Goal: Task Accomplishment & Management: Complete application form

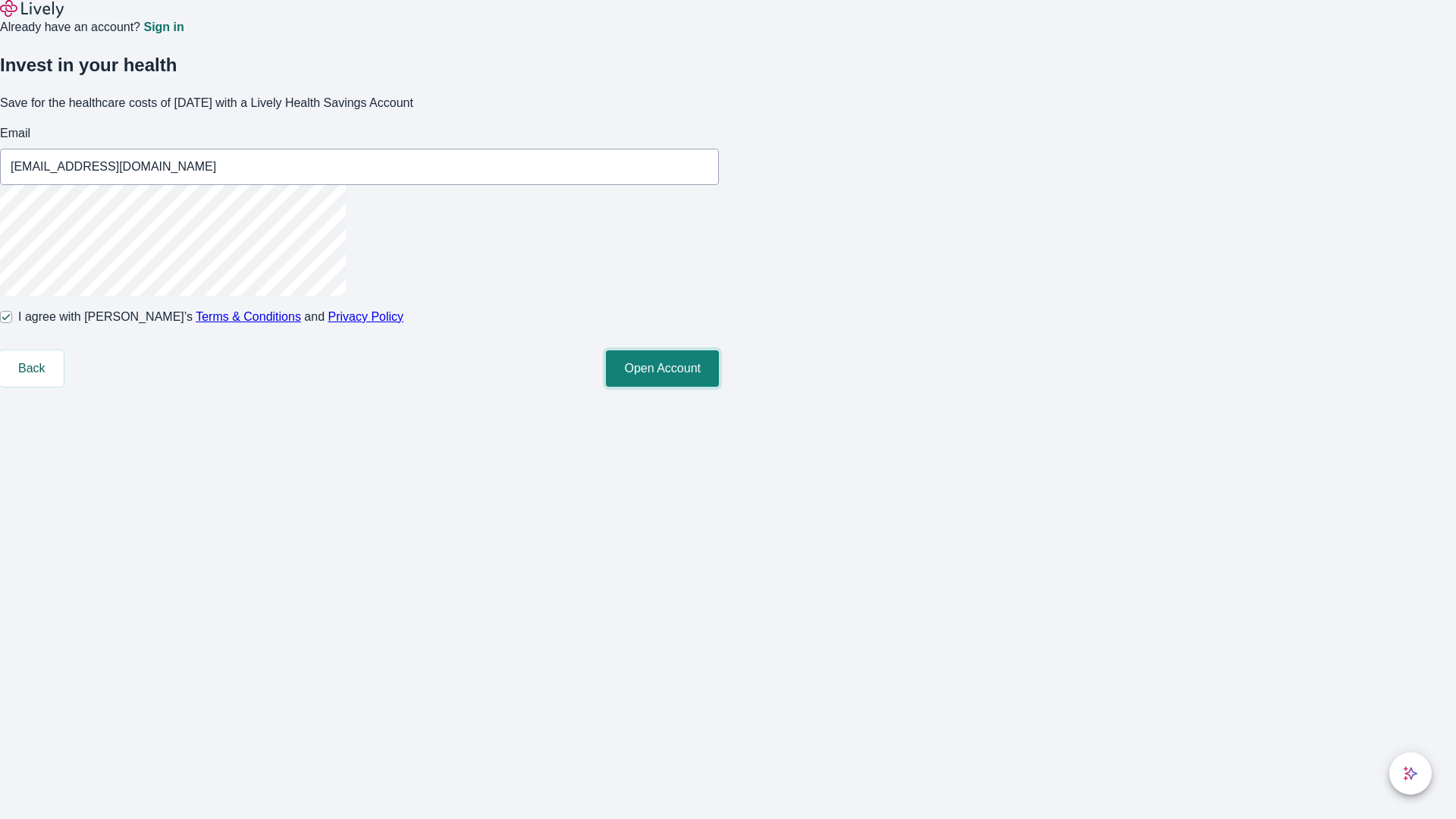
click at [719, 386] on button "Open Account" at bounding box center [662, 368] width 113 height 36
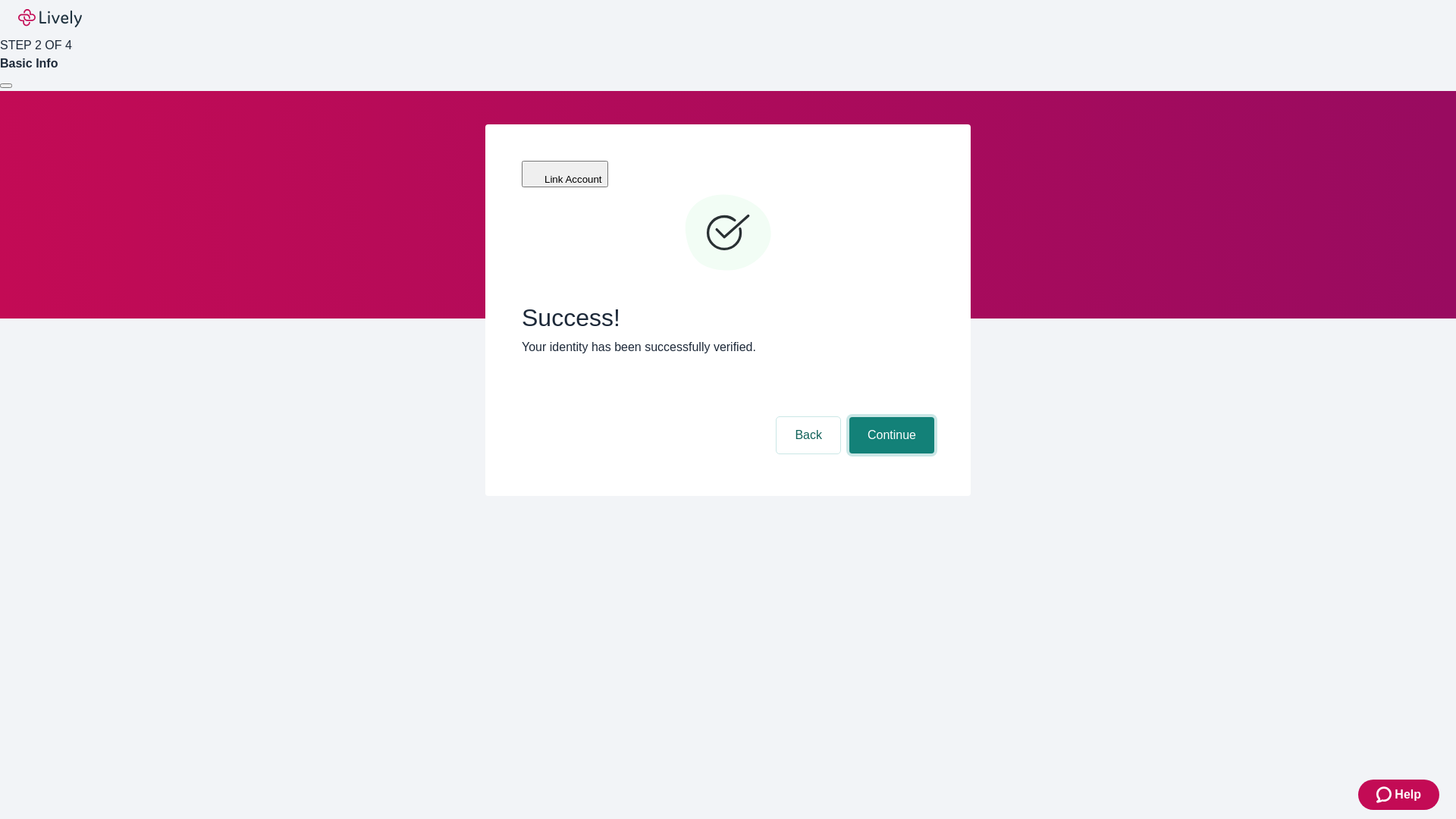
click at [889, 417] on button "Continue" at bounding box center [891, 435] width 85 height 36
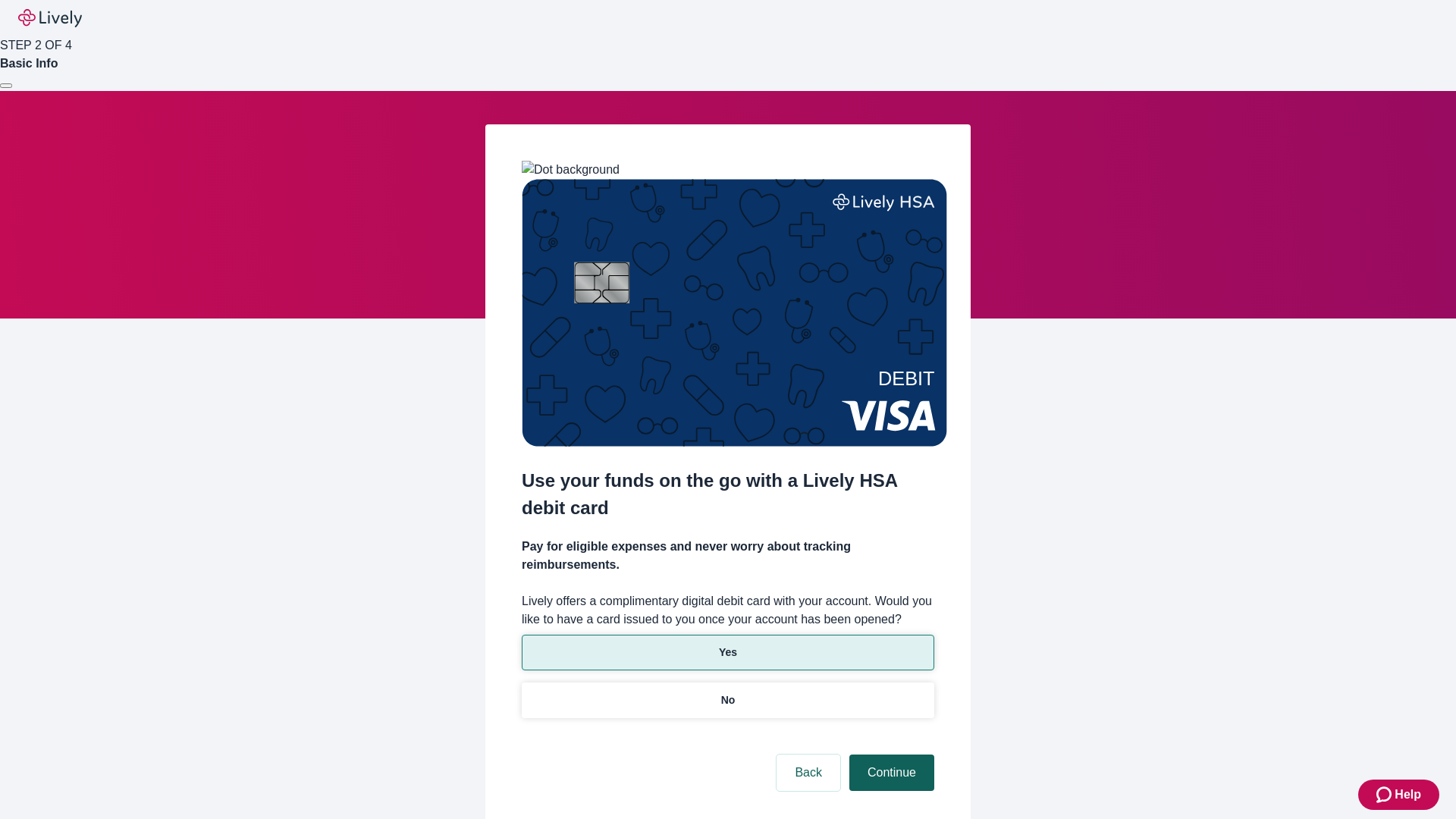
click at [728, 644] on p "Yes" at bounding box center [728, 652] width 18 height 16
click at [889, 754] on button "Continue" at bounding box center [891, 772] width 85 height 36
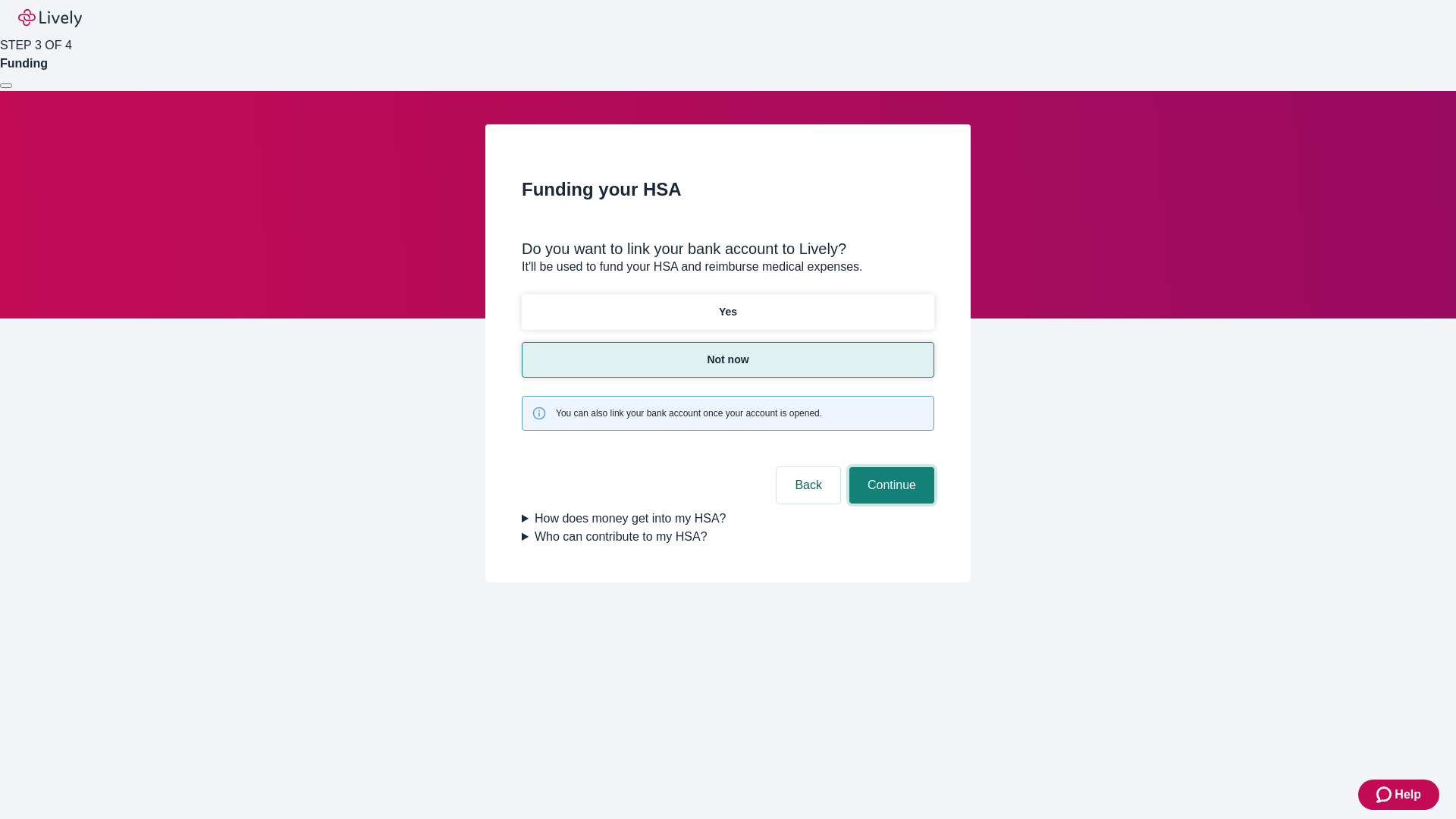
click at [889, 467] on button "Continue" at bounding box center [891, 485] width 85 height 36
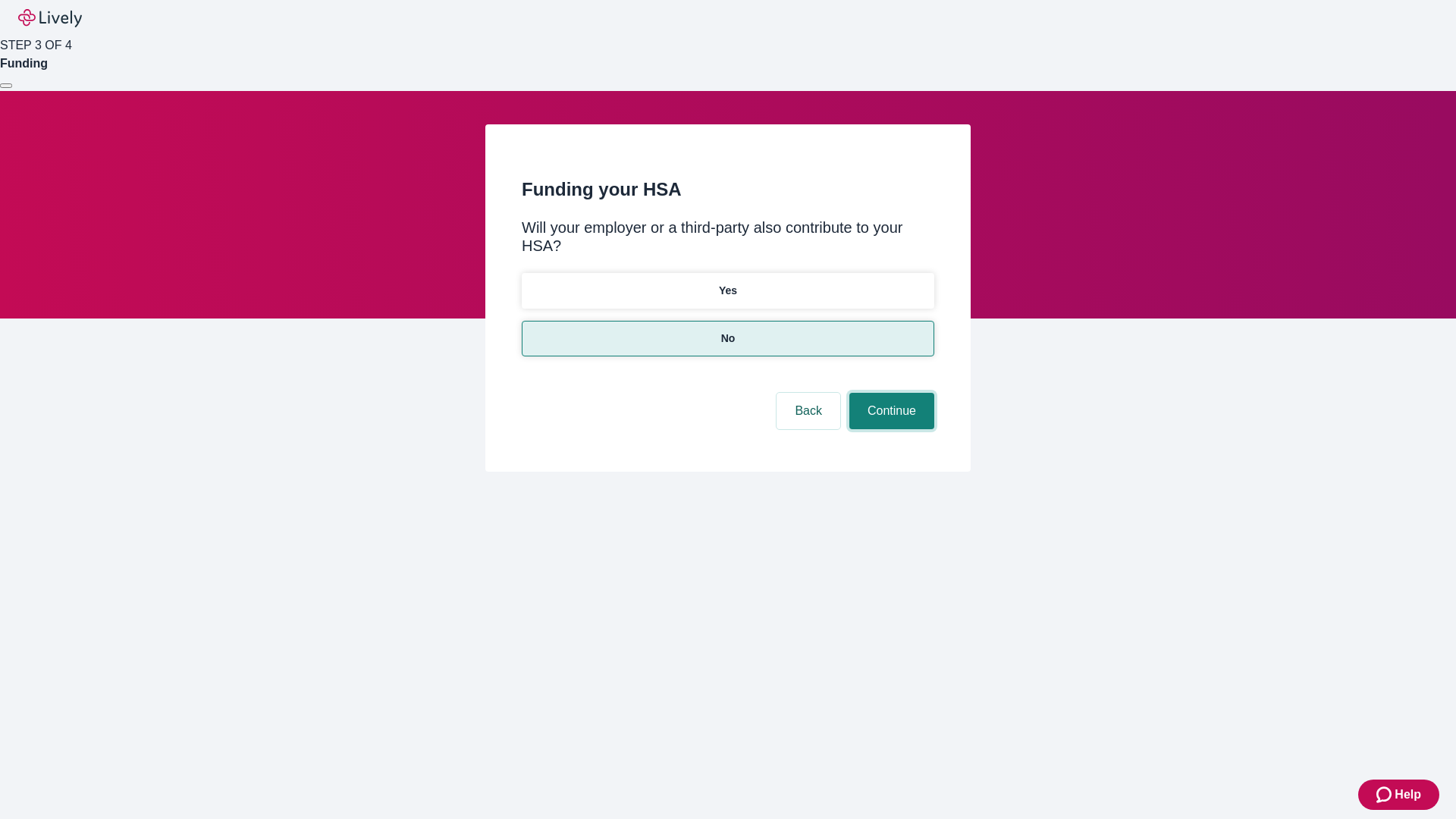
click at [889, 393] on button "Continue" at bounding box center [891, 411] width 85 height 36
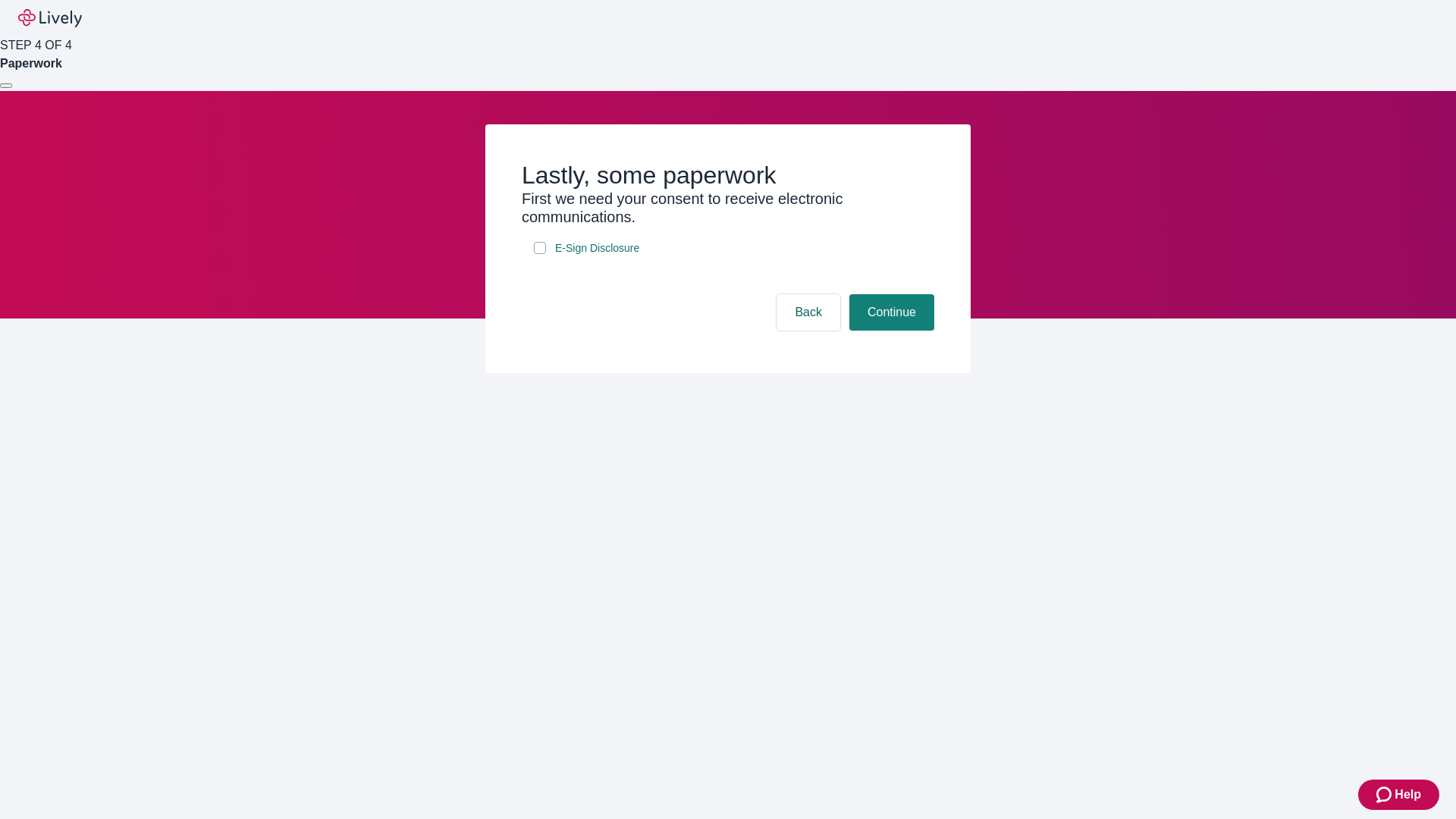
click at [540, 254] on input "E-Sign Disclosure" at bounding box center [540, 247] width 12 height 12
checkbox input "true"
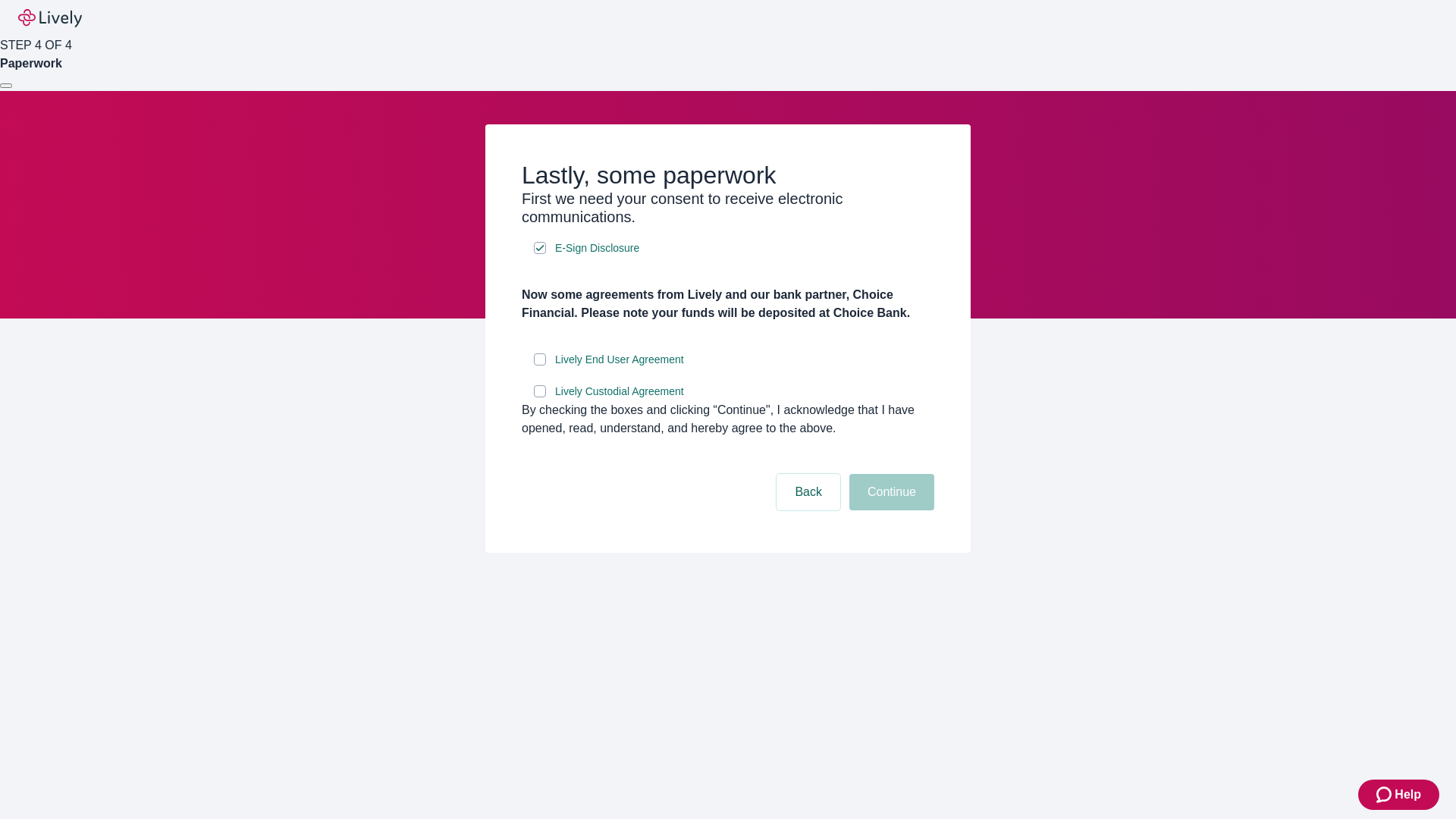
click at [540, 365] on input "Lively End User Agreement" at bounding box center [540, 359] width 12 height 12
checkbox input "true"
click at [540, 397] on input "Lively Custodial Agreement" at bounding box center [540, 391] width 12 height 12
checkbox input "true"
click at [889, 510] on button "Continue" at bounding box center [891, 492] width 85 height 36
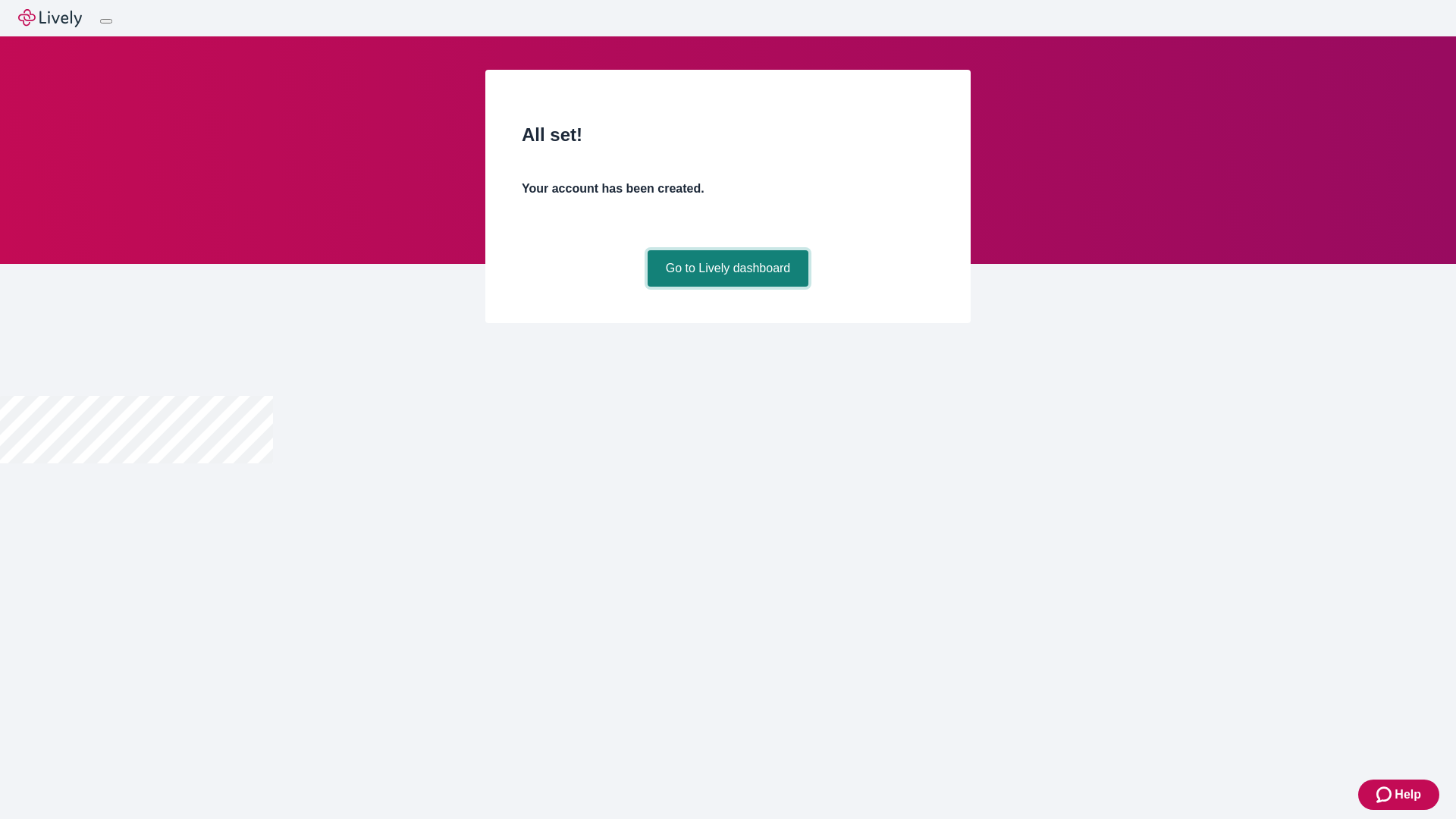
click at [728, 286] on link "Go to Lively dashboard" at bounding box center [728, 268] width 162 height 36
